Goal: Task Accomplishment & Management: Use online tool/utility

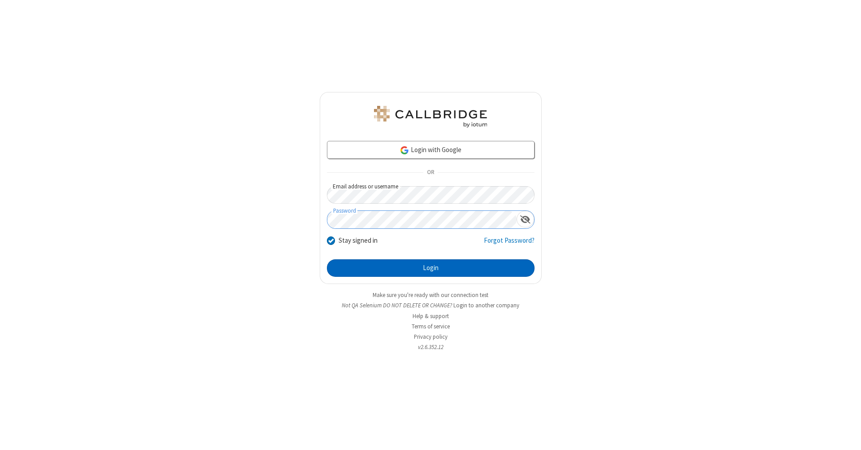
click at [431, 268] on button "Login" at bounding box center [431, 268] width 208 height 18
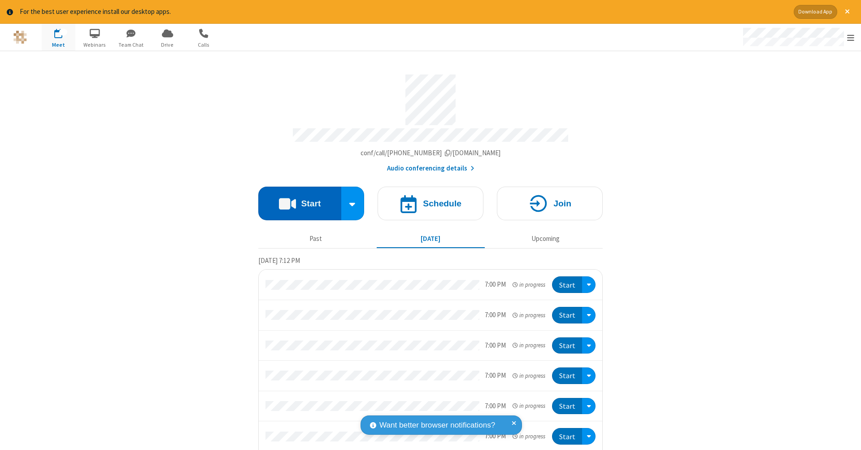
click at [296, 199] on button "Start" at bounding box center [299, 204] width 83 height 34
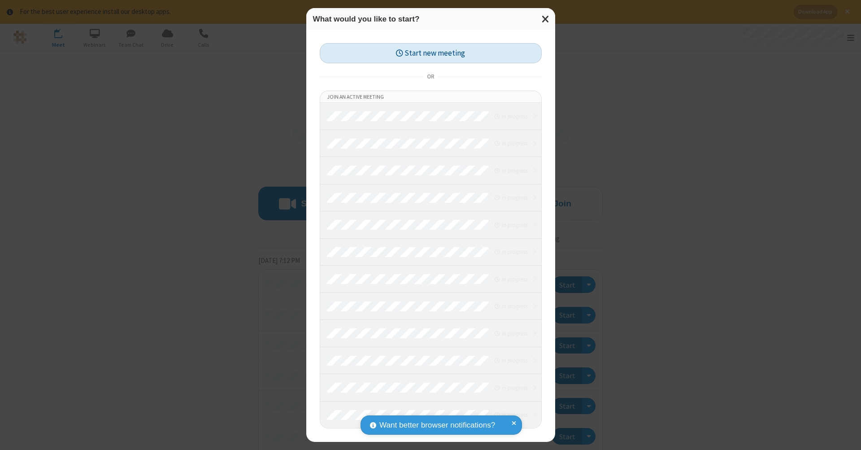
click at [431, 53] on button "Start new meeting" at bounding box center [431, 53] width 222 height 20
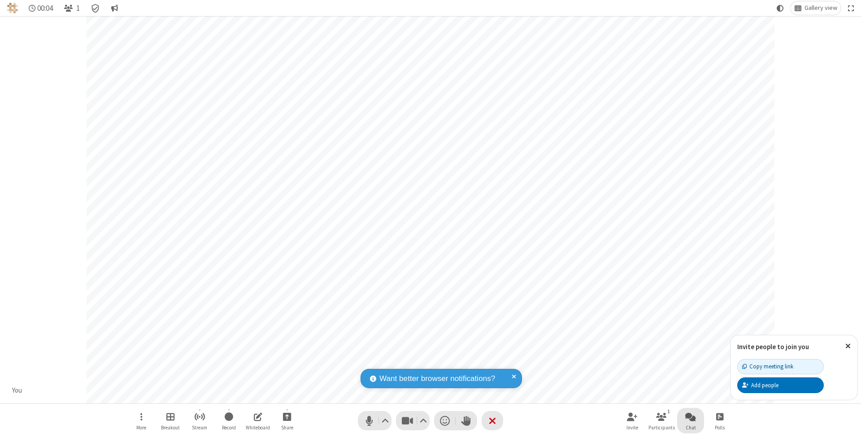
click at [690, 417] on span "Open chat" at bounding box center [690, 416] width 11 height 11
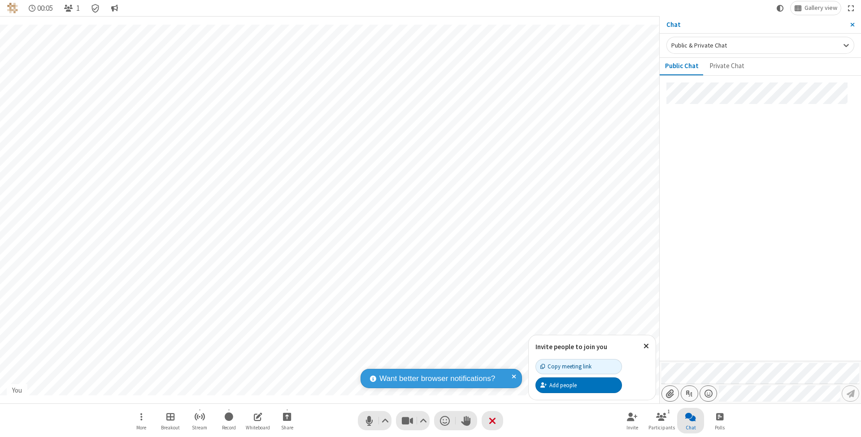
type input "C:\fakepath\doc_test.docx"
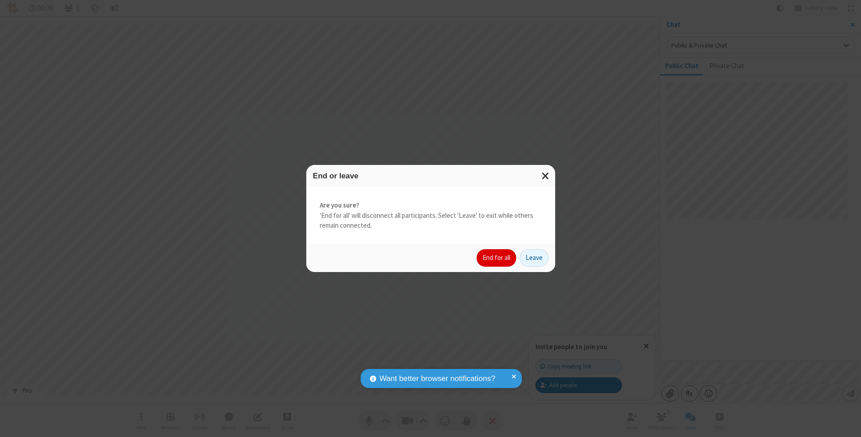
click at [497, 257] on button "End for all" at bounding box center [496, 258] width 39 height 18
